Goal: Information Seeking & Learning: Learn about a topic

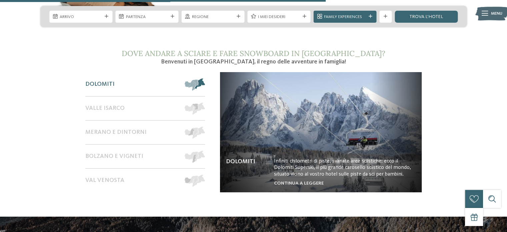
scroll to position [1064, 0]
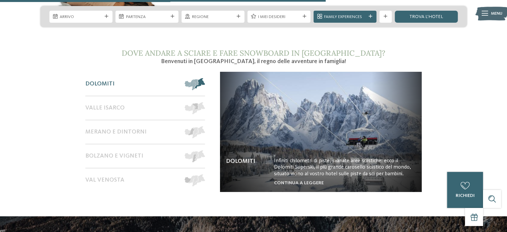
click at [205, 78] on span at bounding box center [205, 84] width 0 height 12
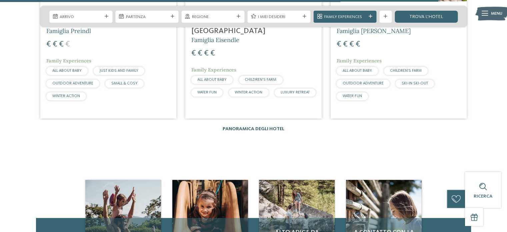
scroll to position [1431, 0]
click at [232, 127] on link "Panoramica degli hotel" at bounding box center [254, 129] width 62 height 5
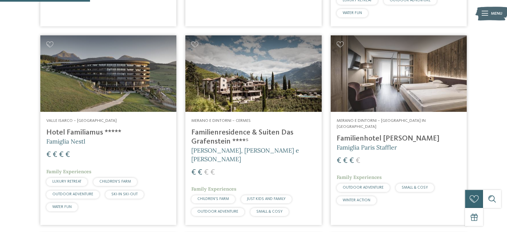
scroll to position [366, 0]
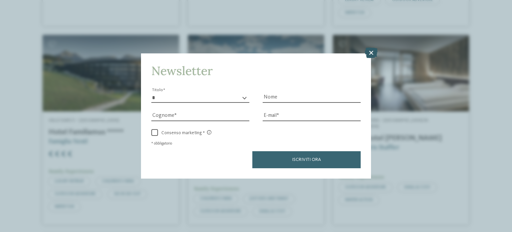
click at [373, 56] on icon at bounding box center [371, 52] width 13 height 11
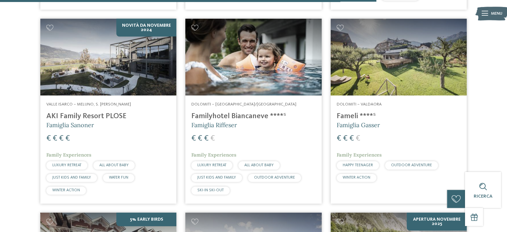
scroll to position [1532, 0]
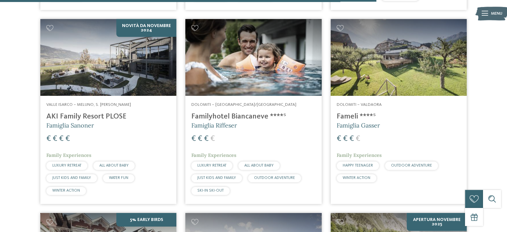
click at [240, 112] on h4 "Familyhotel Biancaneve ****ˢ" at bounding box center [253, 116] width 124 height 9
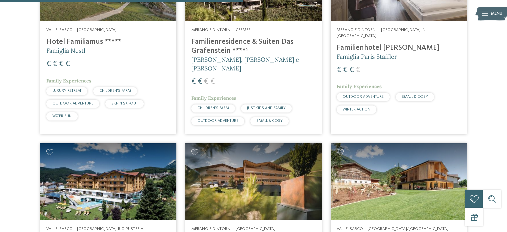
scroll to position [0, 0]
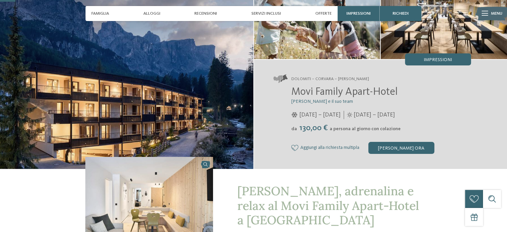
scroll to position [66, 0]
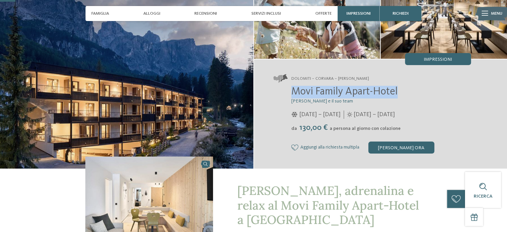
drag, startPoint x: 291, startPoint y: 93, endPoint x: 397, endPoint y: 90, distance: 106.1
click at [397, 90] on span "Movi Family Apart-Hotel" at bounding box center [344, 91] width 106 height 11
copy span "Movi Family Apart-Hotel"
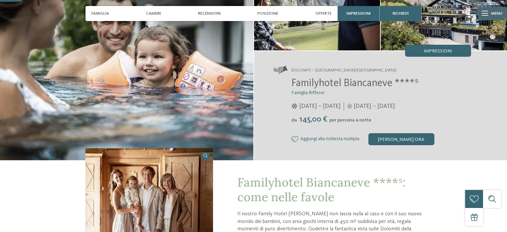
scroll to position [74, 0]
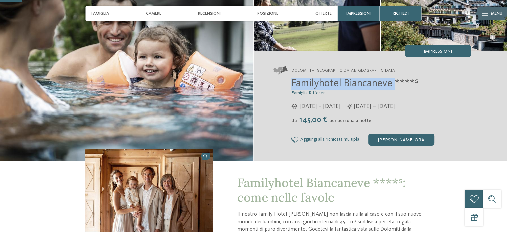
drag, startPoint x: 290, startPoint y: 86, endPoint x: 396, endPoint y: 84, distance: 105.7
click at [396, 84] on div "Familyhotel Biancaneve ****ˢ Famiglia Riffeser 05/12/2024 – 30/03/2025 da" at bounding box center [372, 112] width 198 height 68
copy span "Familyhotel Biancaneve"
